Goal: Communication & Community: Ask a question

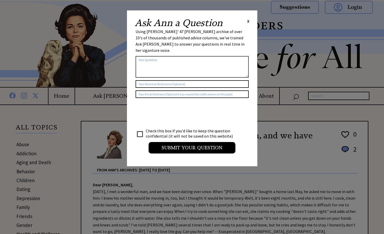
click at [159, 63] on textarea at bounding box center [192, 67] width 113 height 22
click at [160, 80] on input "text" at bounding box center [192, 84] width 113 height 8
type input "[PERSON_NAME] and Eean"
click at [163, 56] on textarea at bounding box center [192, 67] width 113 height 22
click at [175, 61] on textarea at bounding box center [192, 67] width 113 height 22
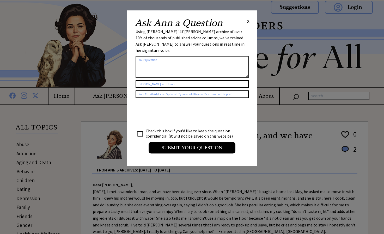
click at [175, 61] on textarea at bounding box center [192, 67] width 113 height 22
click at [171, 56] on textarea "Dear [PERSON_NAME]," at bounding box center [192, 67] width 113 height 22
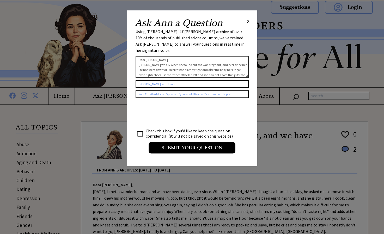
type textarea "Dear [PERSON_NAME], [PERSON_NAME] was 17 when she found out she was pregnant, a…"
click at [141, 132] on input "checkbox" at bounding box center [139, 134] width 5 height 5
checkbox input "true"
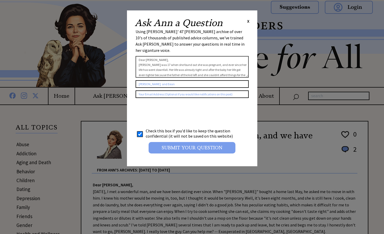
click at [169, 142] on input "Submit your Question" at bounding box center [192, 147] width 87 height 11
click at [170, 145] on input "Submit your Question" at bounding box center [192, 147] width 87 height 11
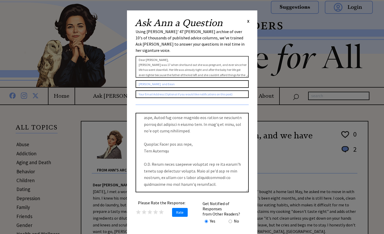
scroll to position [227, 0]
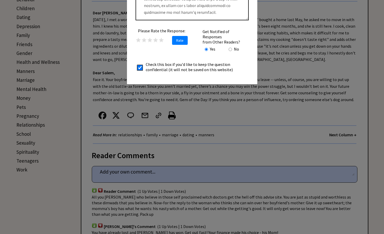
drag, startPoint x: 142, startPoint y: 127, endPoint x: 211, endPoint y: 247, distance: 138.2
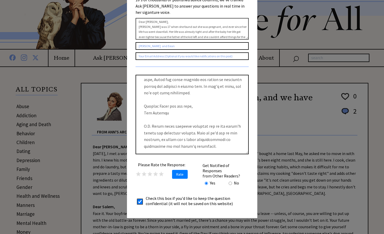
scroll to position [37, 0]
